Goal: Navigation & Orientation: Go to known website

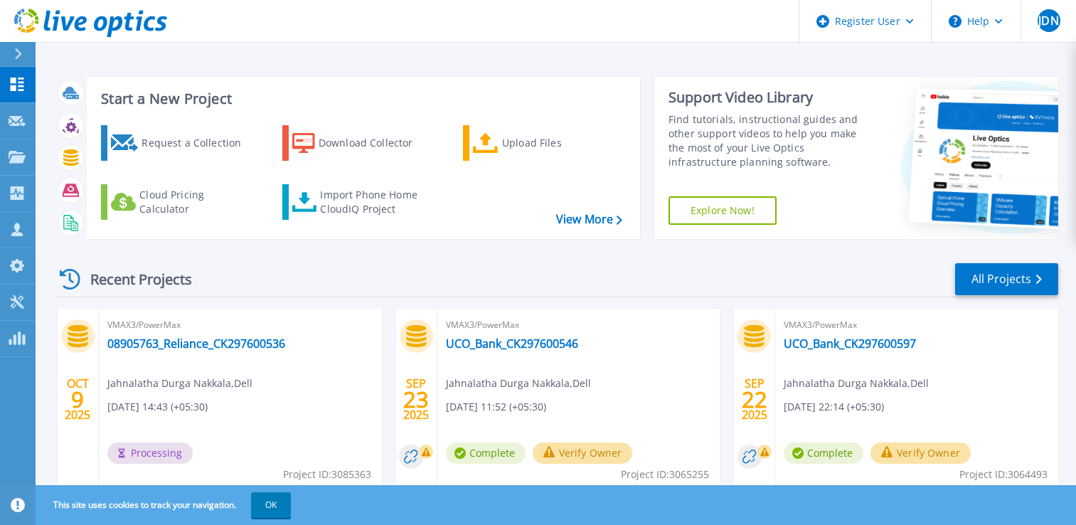
scroll to position [213, 0]
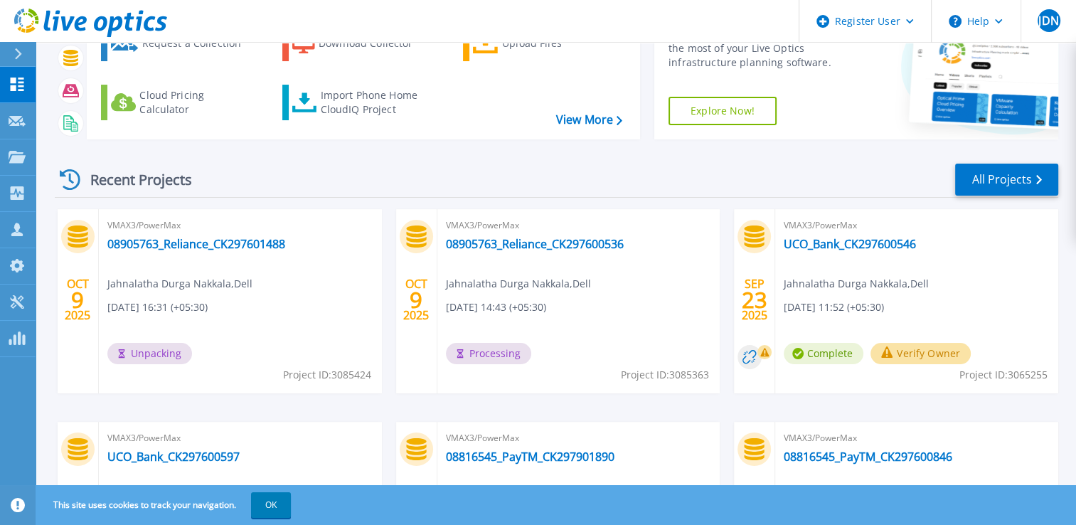
scroll to position [148, 0]
